Goal: Check status: Check status

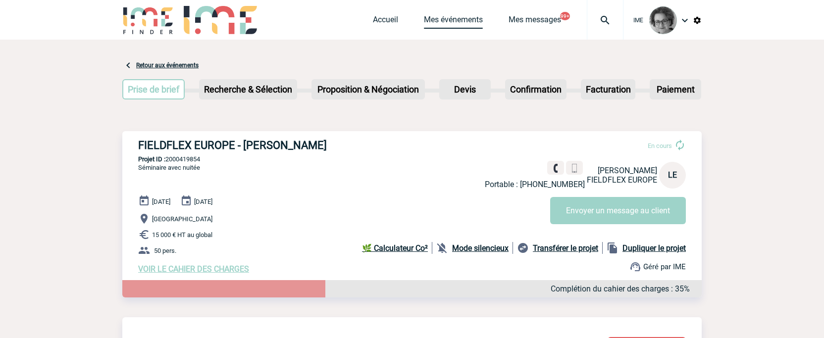
click at [445, 19] on link "Mes événements" at bounding box center [453, 22] width 59 height 14
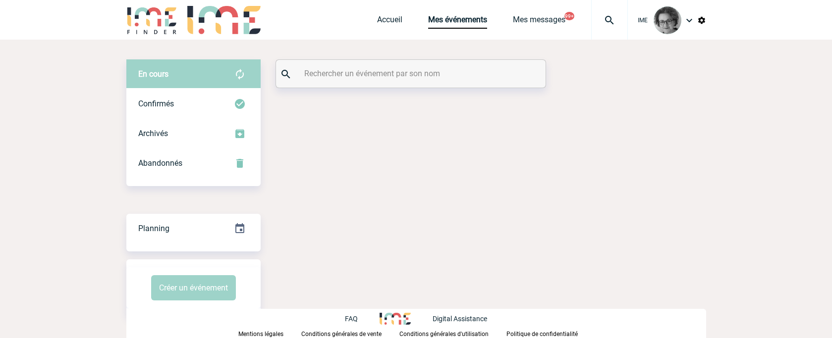
click at [408, 80] on input "text" at bounding box center [412, 73] width 220 height 14
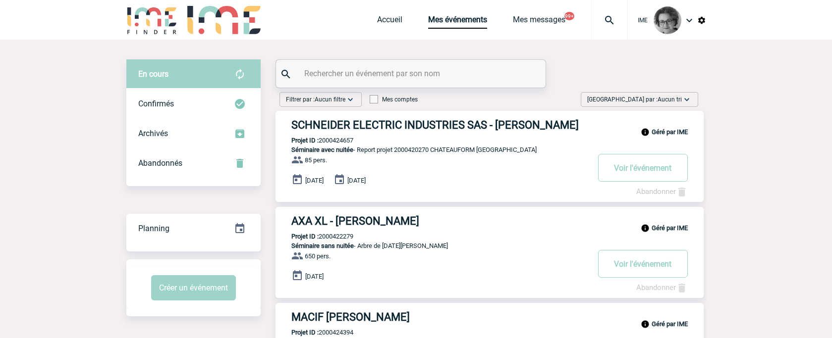
drag, startPoint x: 0, startPoint y: 0, endPoint x: 410, endPoint y: 80, distance: 417.9
click at [410, 80] on input "text" at bounding box center [412, 73] width 220 height 14
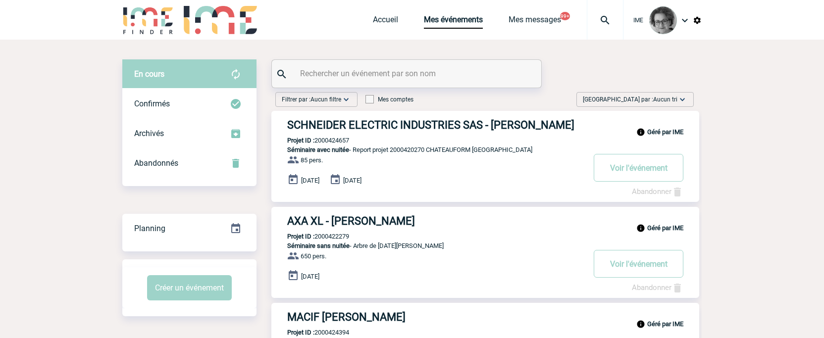
paste input "SARRABAYROUSE"
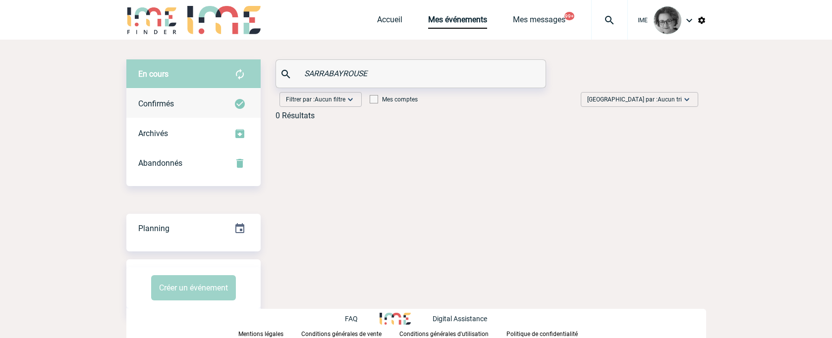
click at [136, 101] on div "Confirmés" at bounding box center [193, 104] width 134 height 30
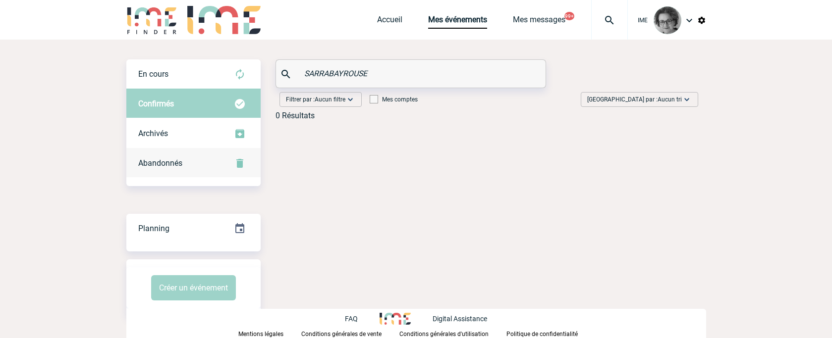
click at [162, 162] on span "Abandonnés" at bounding box center [160, 162] width 44 height 9
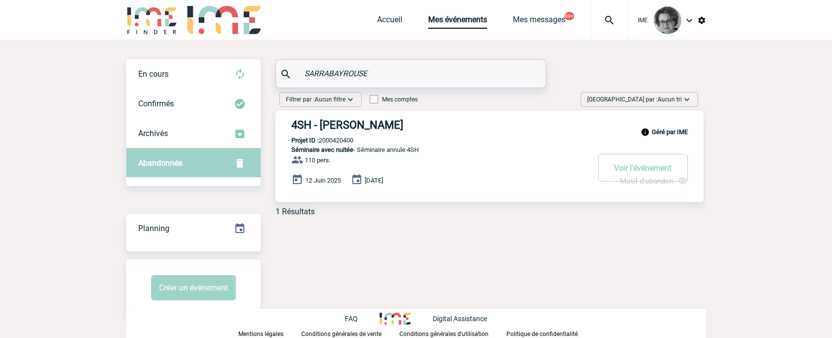
click at [647, 181] on span "Motif d'abandon" at bounding box center [646, 181] width 53 height 9
drag, startPoint x: 378, startPoint y: 71, endPoint x: 275, endPoint y: 68, distance: 103.1
click at [276, 68] on div "SARRABAYROUSE" at bounding box center [410, 74] width 269 height 28
click at [217, 70] on div "En cours" at bounding box center [193, 74] width 134 height 30
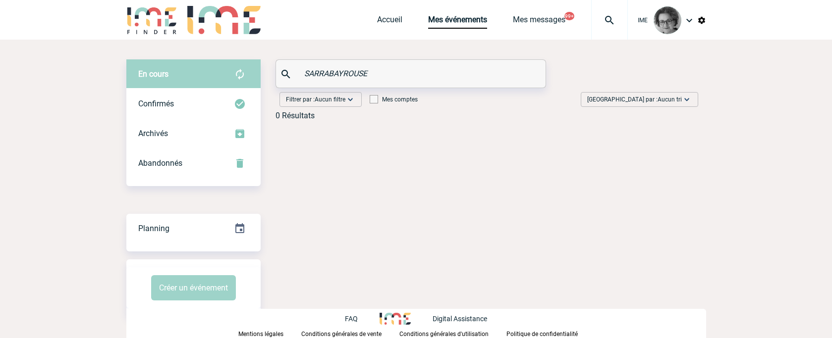
drag, startPoint x: 386, startPoint y: 73, endPoint x: 263, endPoint y: 63, distance: 123.8
click at [263, 63] on div "En cours En cours Confirmés Archivés Abandonnés En cours Confirmés Archivés Aba…" at bounding box center [415, 93] width 579 height 69
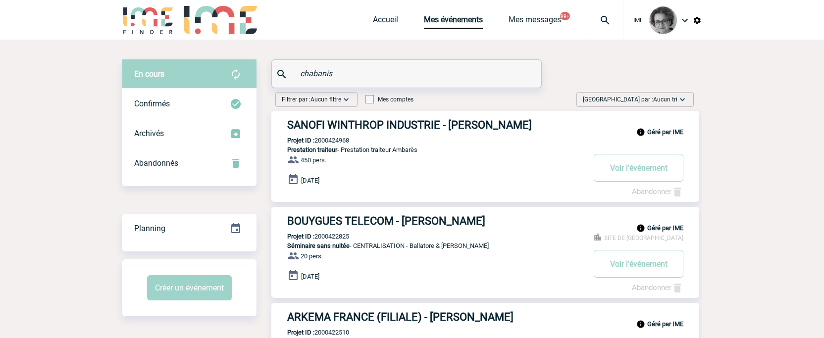
type input "chabanis"
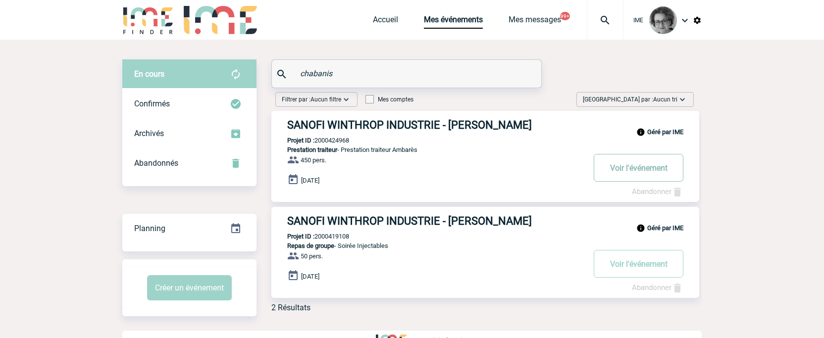
click at [646, 169] on button "Voir l'événement" at bounding box center [639, 168] width 90 height 28
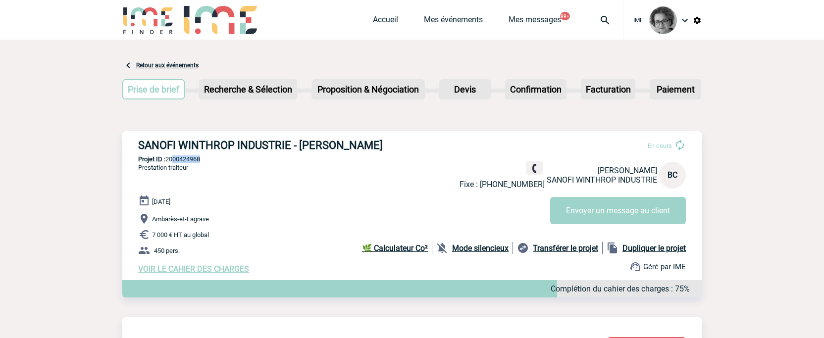
drag, startPoint x: 201, startPoint y: 161, endPoint x: 170, endPoint y: 158, distance: 30.9
click at [170, 158] on p "Projet ID : 2000424968" at bounding box center [411, 159] width 579 height 7
drag, startPoint x: 209, startPoint y: 159, endPoint x: 168, endPoint y: 159, distance: 40.1
click at [168, 159] on p "Projet ID : 2000424968" at bounding box center [411, 159] width 579 height 7
copy p "2000424968"
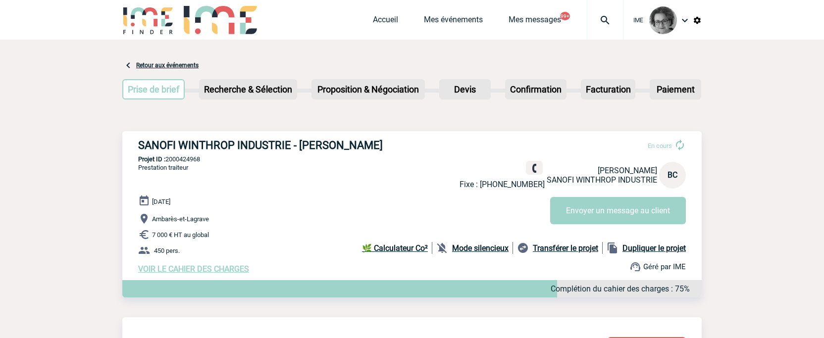
click at [808, 35] on div "IME Accueil Mes événements 99+" at bounding box center [412, 20] width 824 height 40
drag, startPoint x: 212, startPoint y: 162, endPoint x: 168, endPoint y: 161, distance: 44.1
click at [168, 161] on p "Projet ID : 2000424968" at bounding box center [411, 159] width 579 height 7
copy p "2000424968"
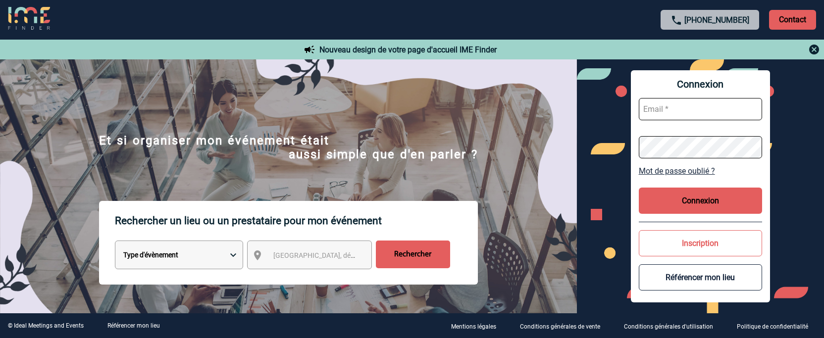
type input "afbonhomme@ime-groupe.com"
click at [728, 209] on button "Connexion" at bounding box center [701, 201] width 124 height 26
